Goal: Task Accomplishment & Management: Manage account settings

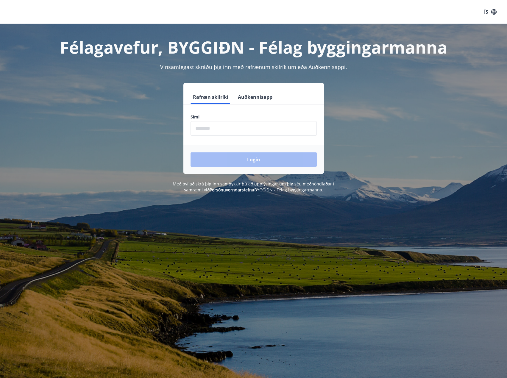
click at [216, 126] on input "phone" at bounding box center [253, 128] width 126 height 15
type input "********"
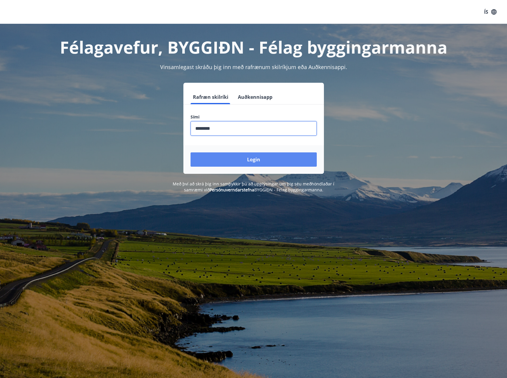
click at [240, 155] on button "Login" at bounding box center [253, 159] width 126 height 14
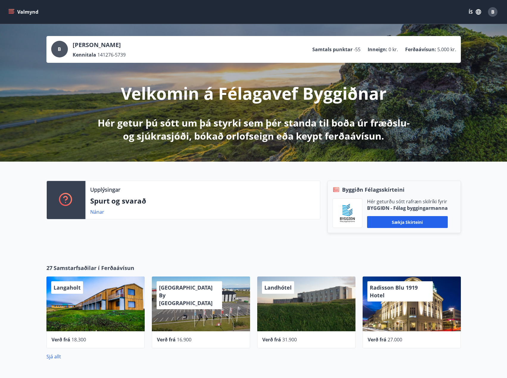
click at [494, 10] on span "B" at bounding box center [492, 12] width 3 height 7
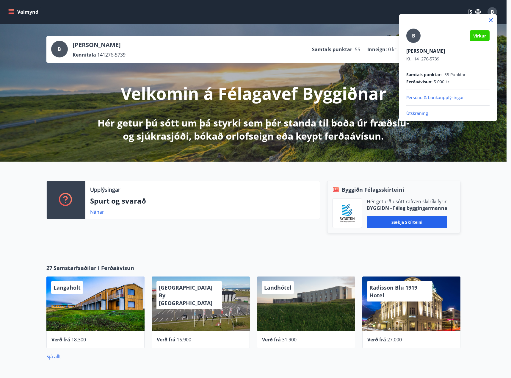
click at [377, 14] on div at bounding box center [255, 189] width 511 height 378
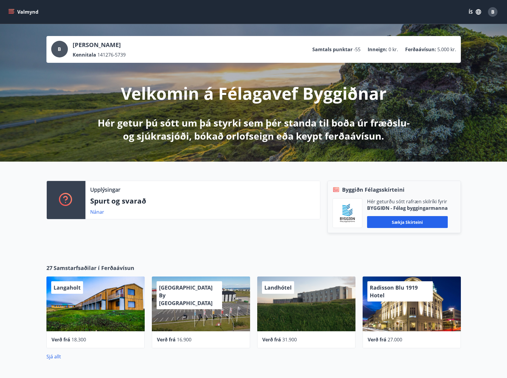
click at [10, 12] on icon "menu" at bounding box center [11, 12] width 6 height 6
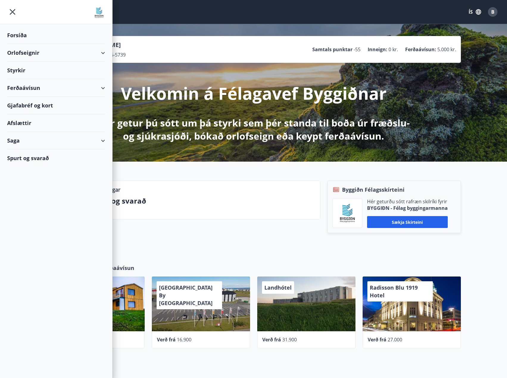
click at [24, 54] on div "Orlofseignir" at bounding box center [56, 53] width 98 height 18
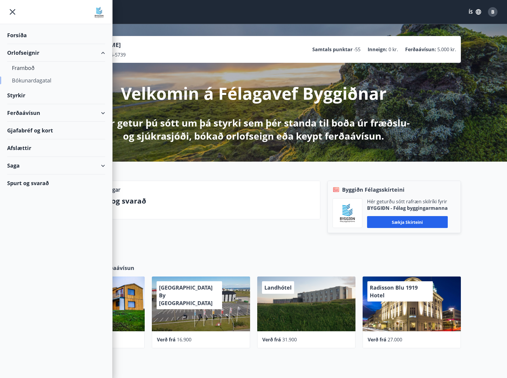
click at [25, 84] on div "Bókunardagatal" at bounding box center [56, 80] width 88 height 12
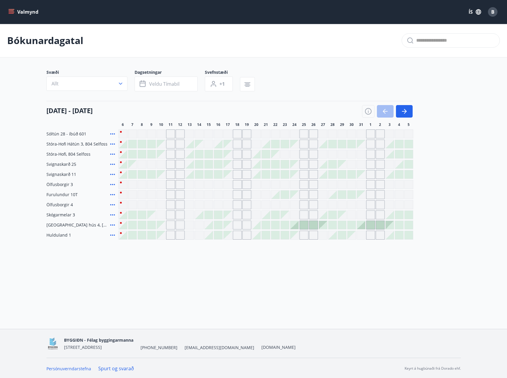
click at [494, 12] on span "B" at bounding box center [492, 12] width 3 height 7
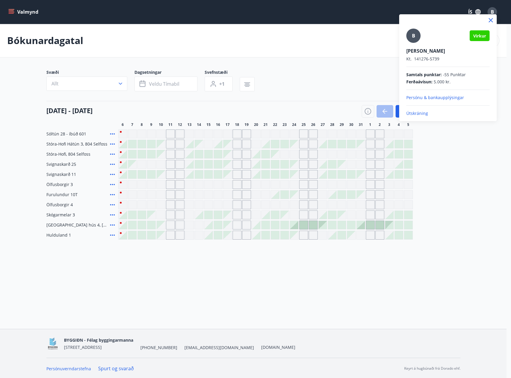
click at [418, 113] on p "Útskráning" at bounding box center [448, 113] width 83 height 6
